Goal: Information Seeking & Learning: Learn about a topic

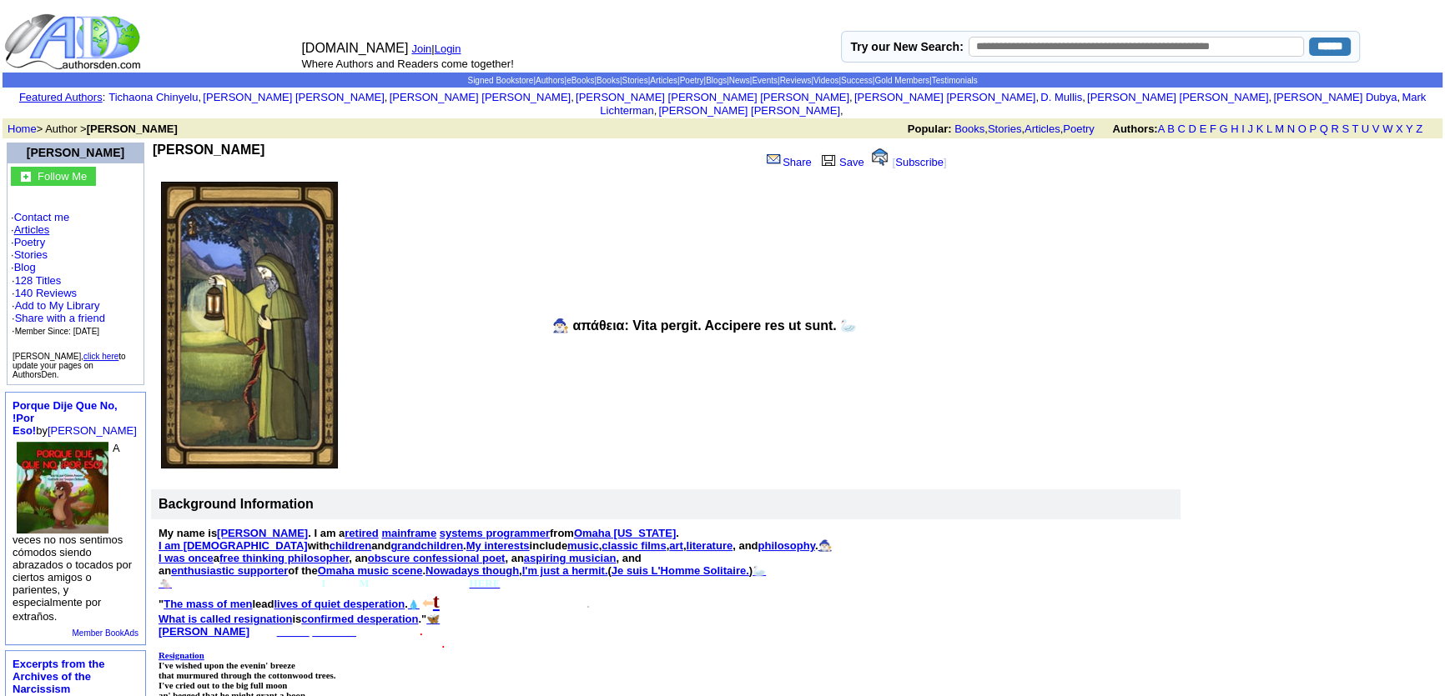
click at [49, 224] on link "Articles" at bounding box center [32, 230] width 36 height 13
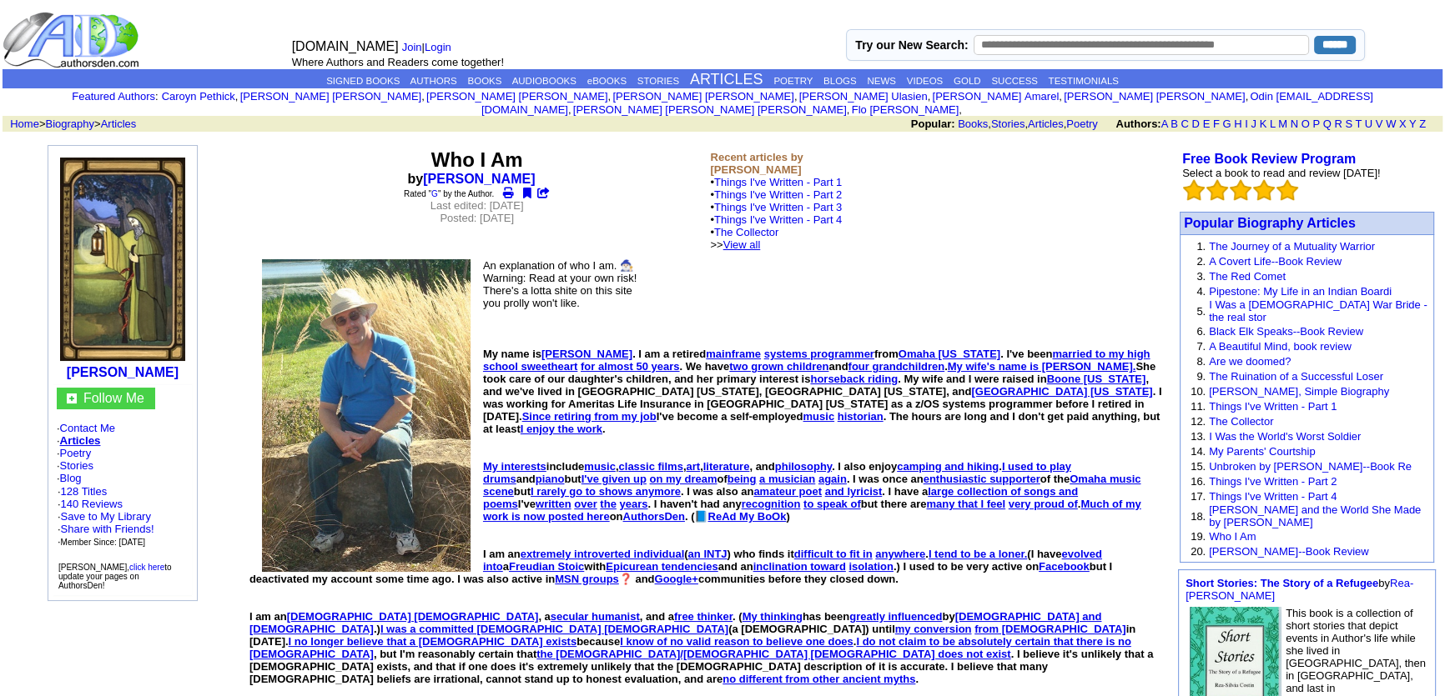
click at [761, 239] on link "View all" at bounding box center [742, 245] width 38 height 13
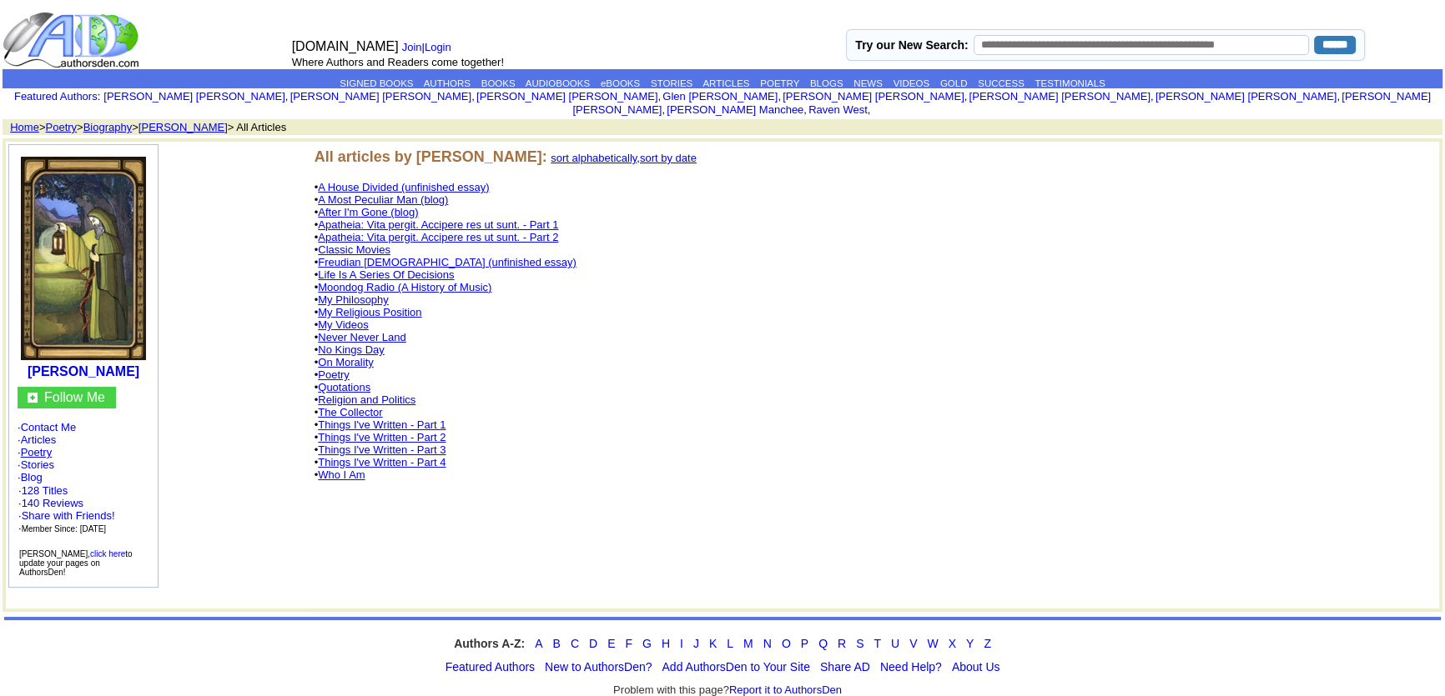
click at [34, 446] on link "Poetry" at bounding box center [37, 452] width 32 height 13
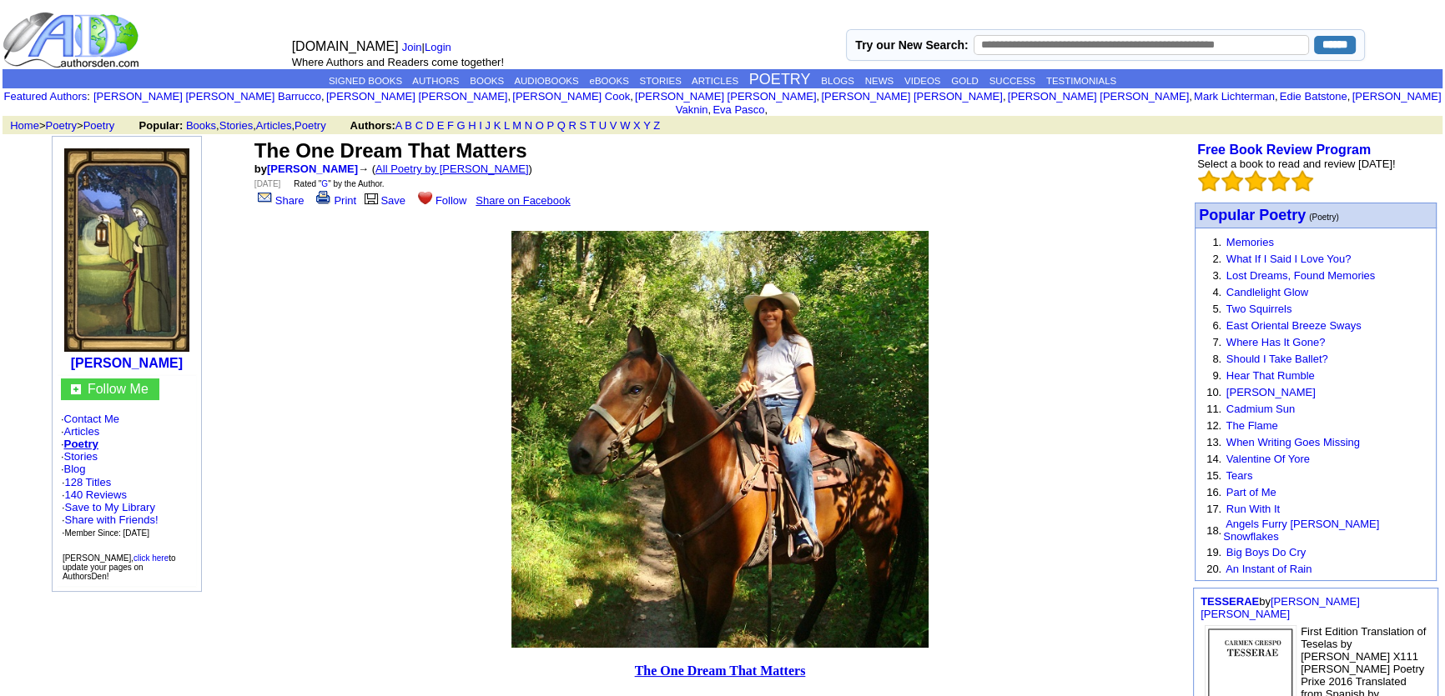
click at [460, 163] on link "All Poetry by Mark Sebring" at bounding box center [451, 169] width 153 height 13
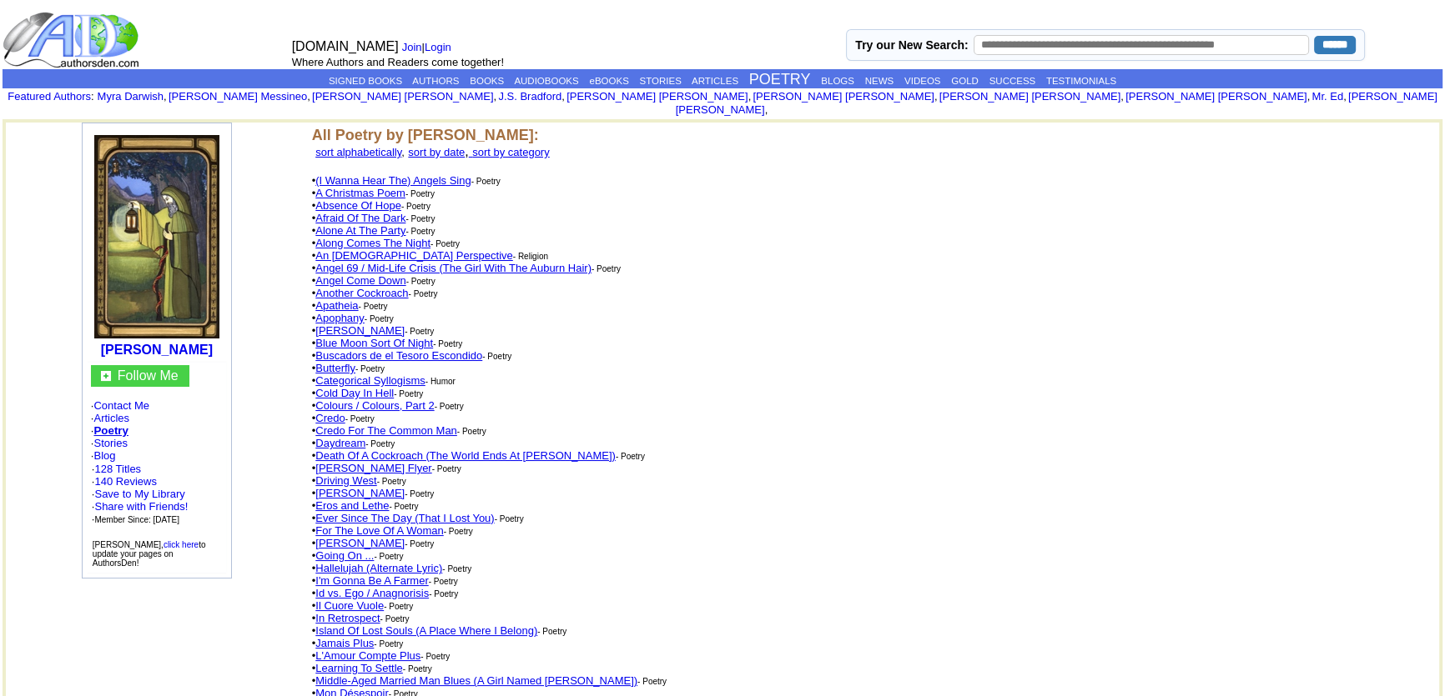
click at [378, 249] on link "An [DEMOGRAPHIC_DATA] Perspective" at bounding box center [413, 255] width 197 height 13
